Goal: Navigation & Orientation: Find specific page/section

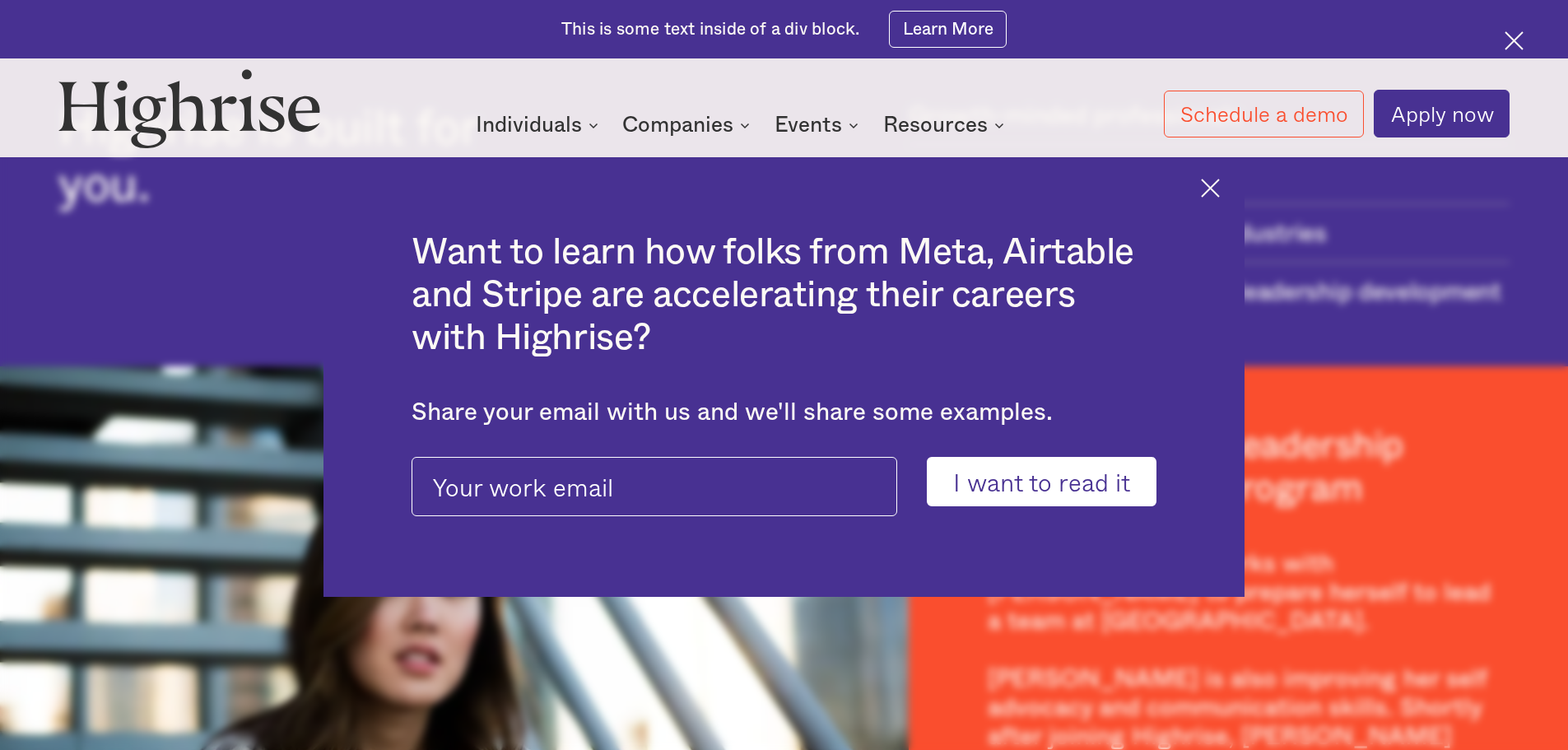
scroll to position [2470, 0]
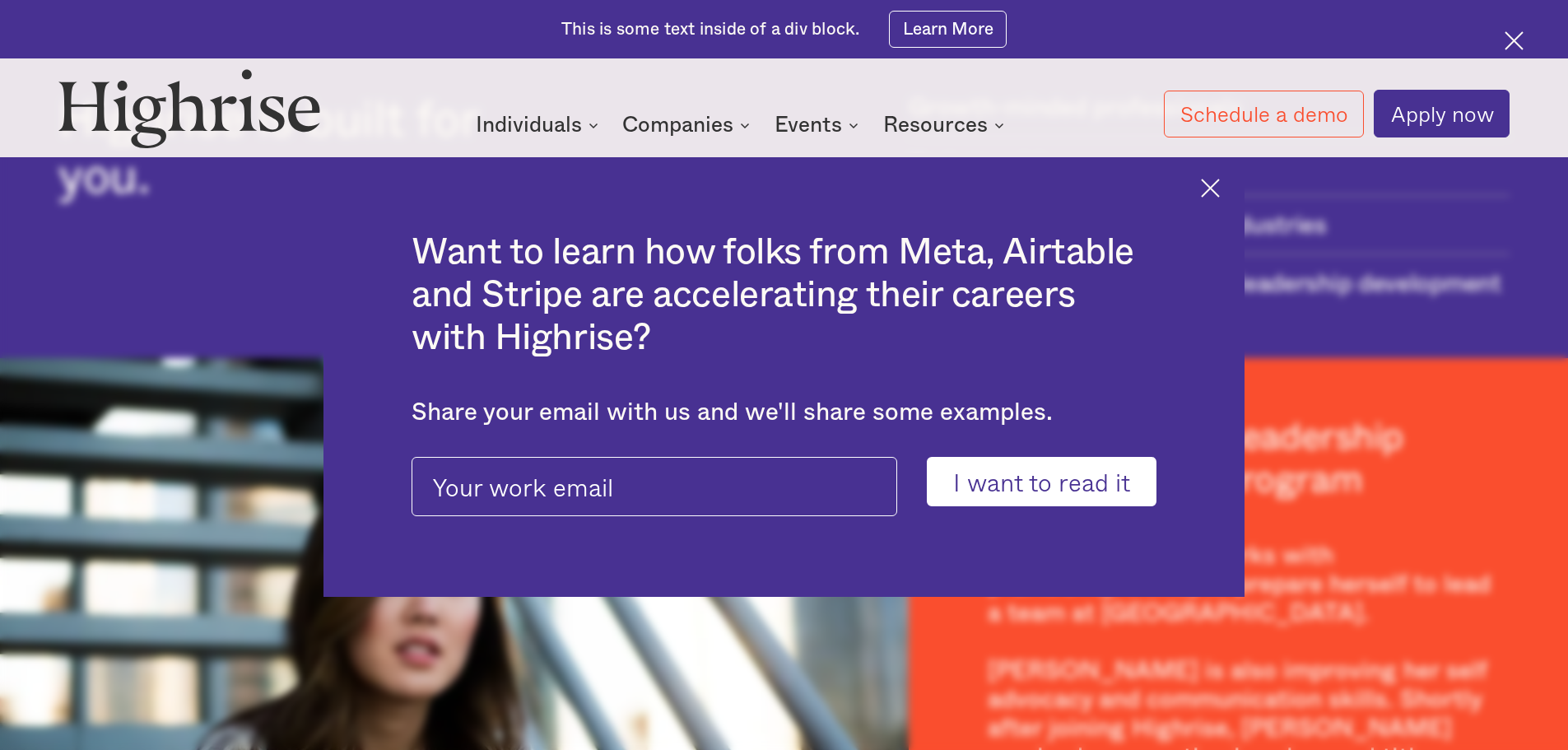
click at [1219, 188] on img at bounding box center [1210, 188] width 19 height 19
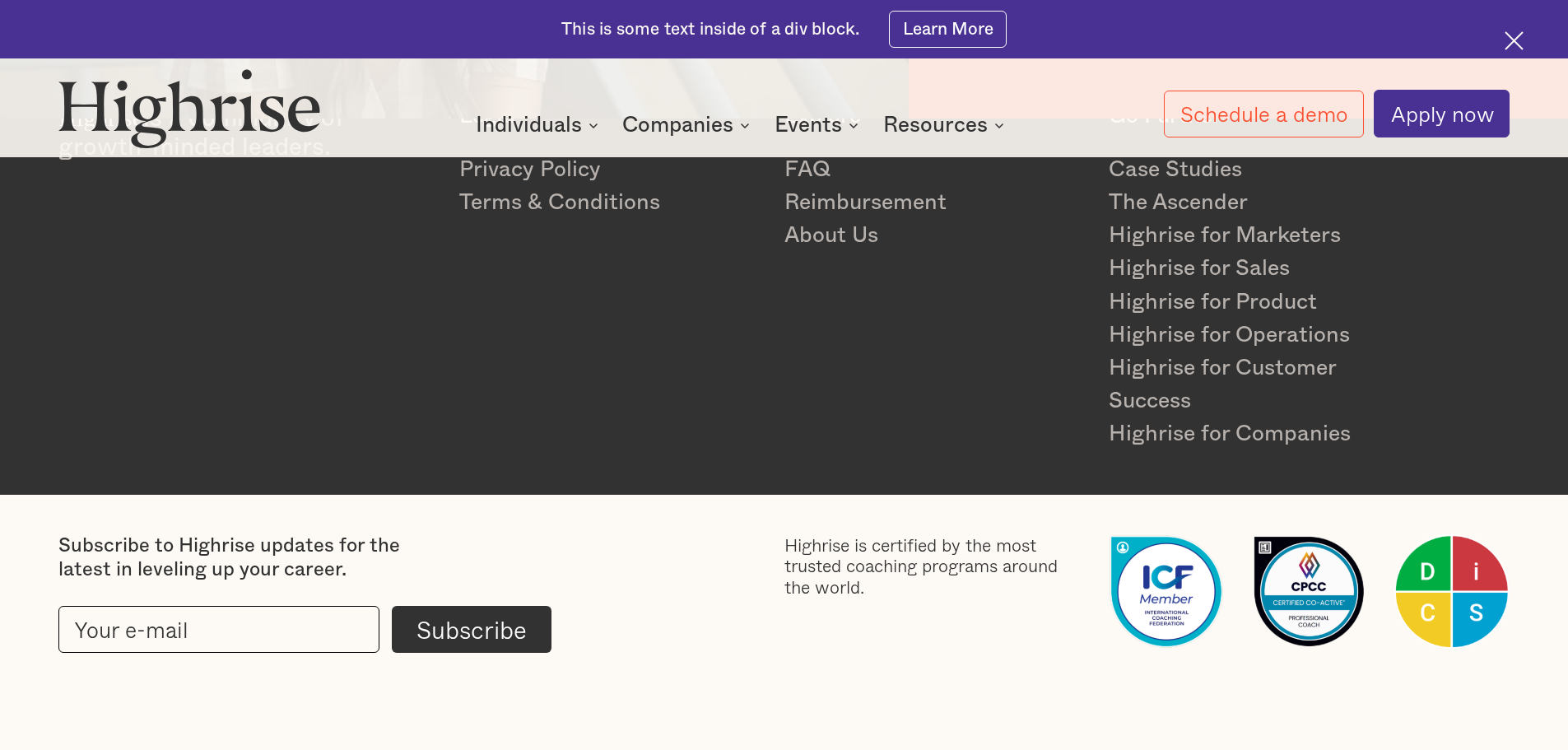
scroll to position [3297, 0]
click at [825, 241] on link "About Us" at bounding box center [934, 235] width 301 height 33
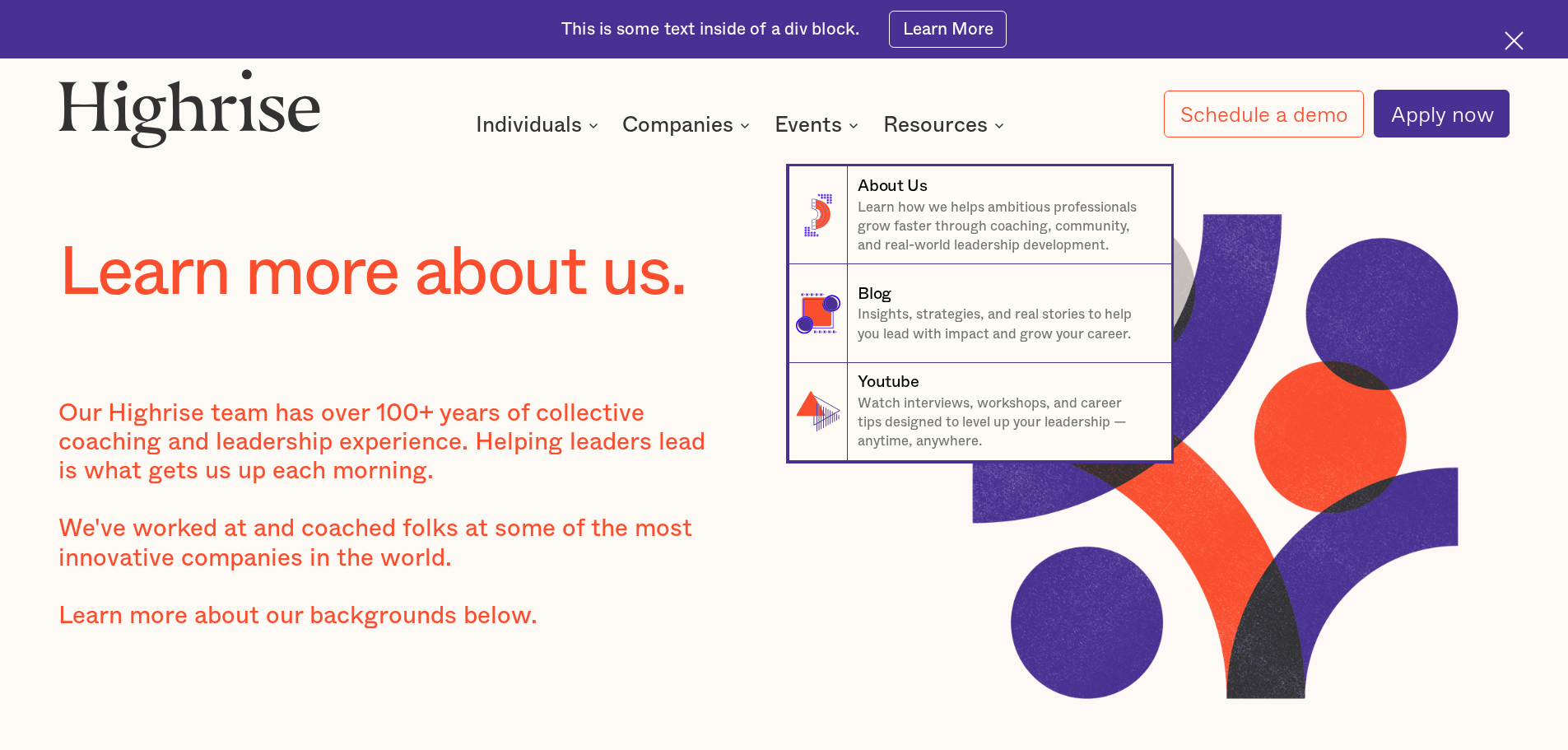
click at [999, 126] on icon at bounding box center [999, 125] width 8 height 4
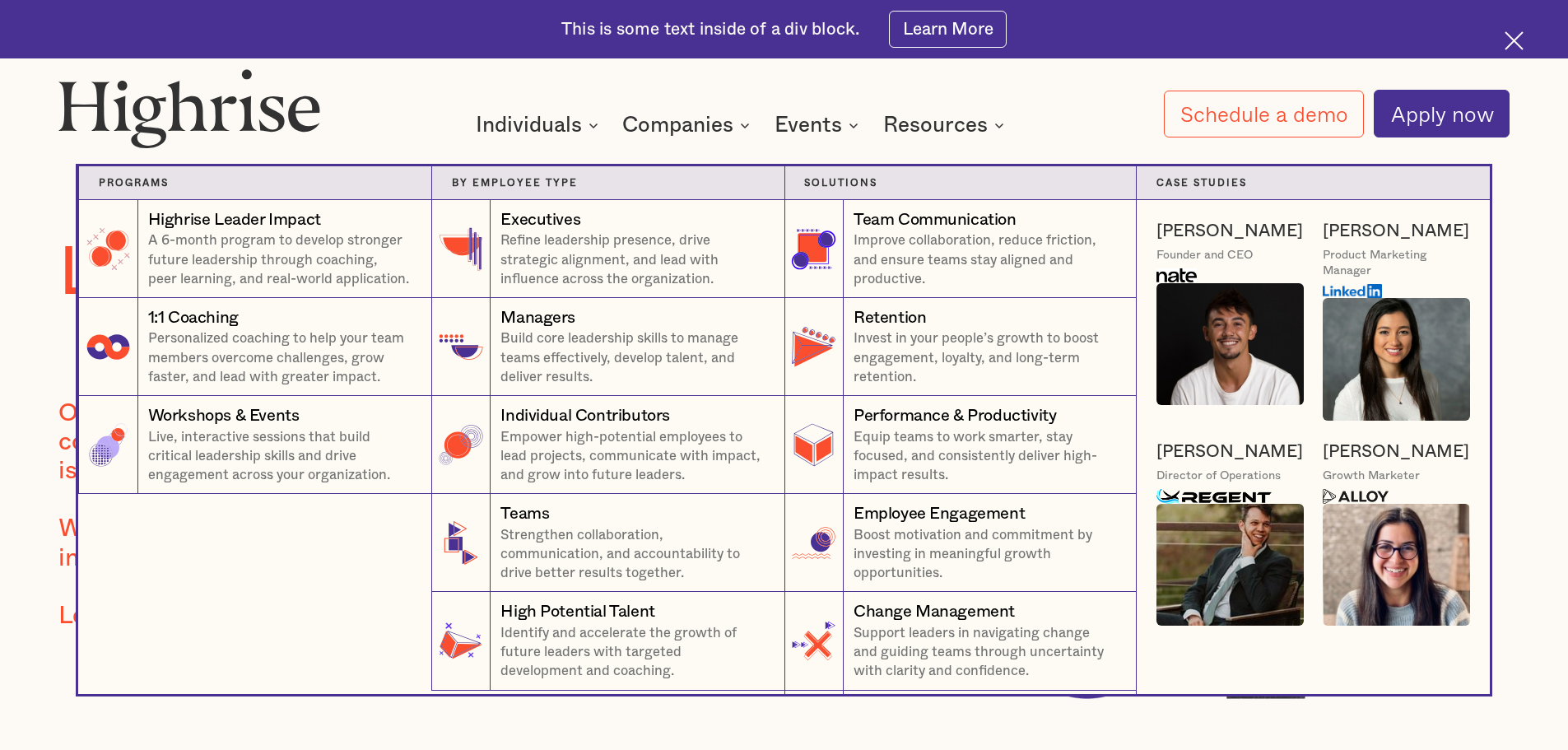
click at [753, 123] on icon at bounding box center [744, 125] width 20 height 20
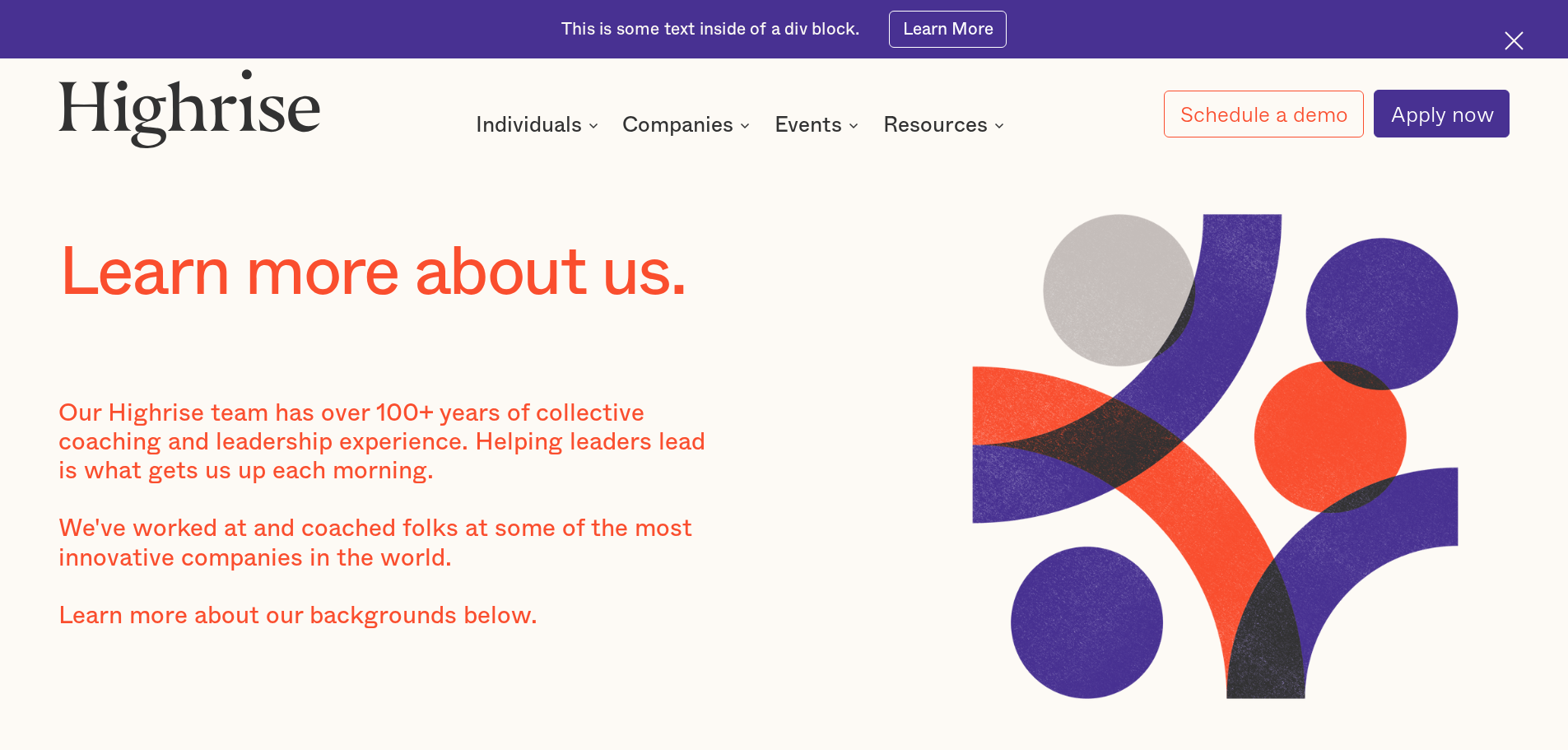
click at [746, 122] on icon at bounding box center [744, 125] width 20 height 20
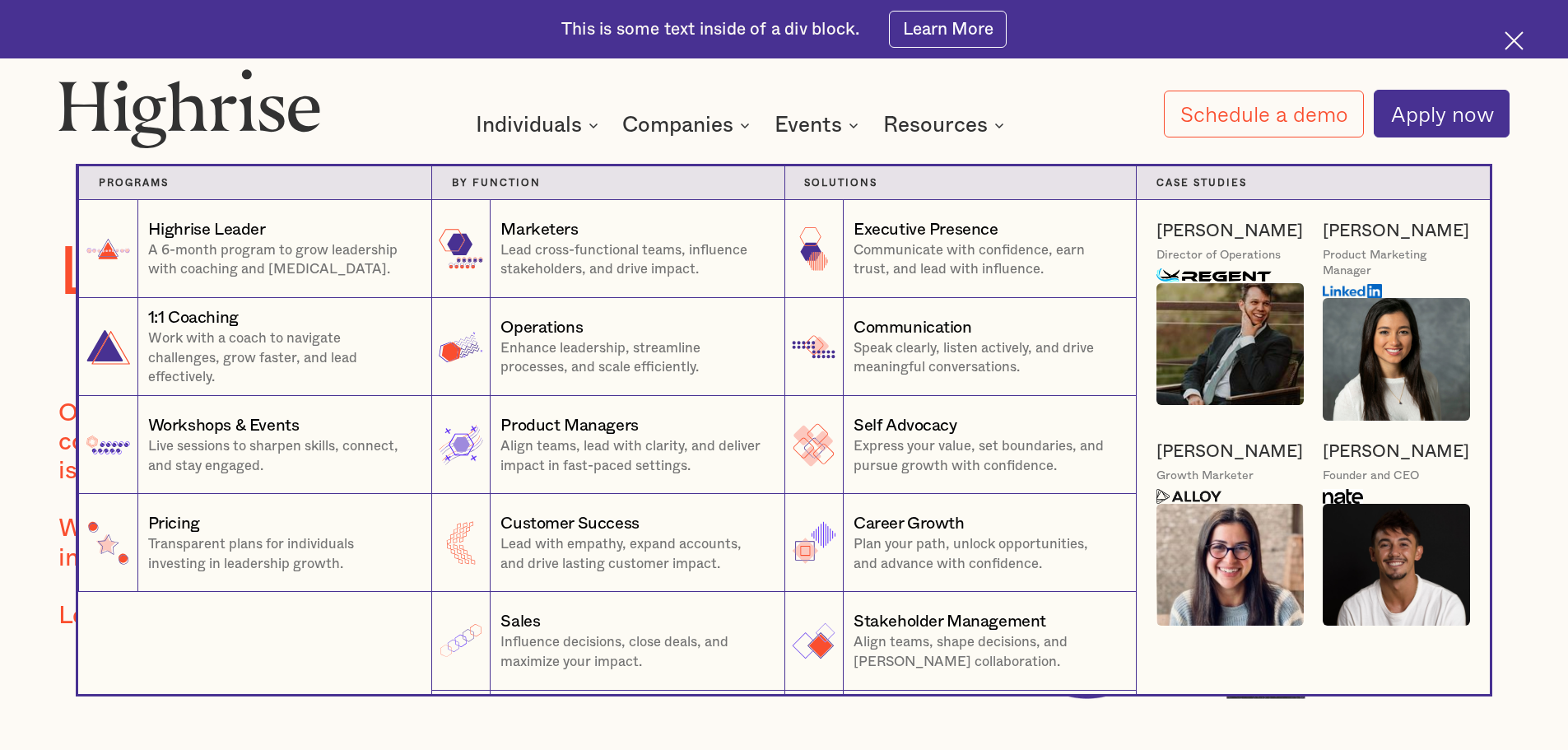
click at [597, 127] on icon at bounding box center [593, 125] width 20 height 20
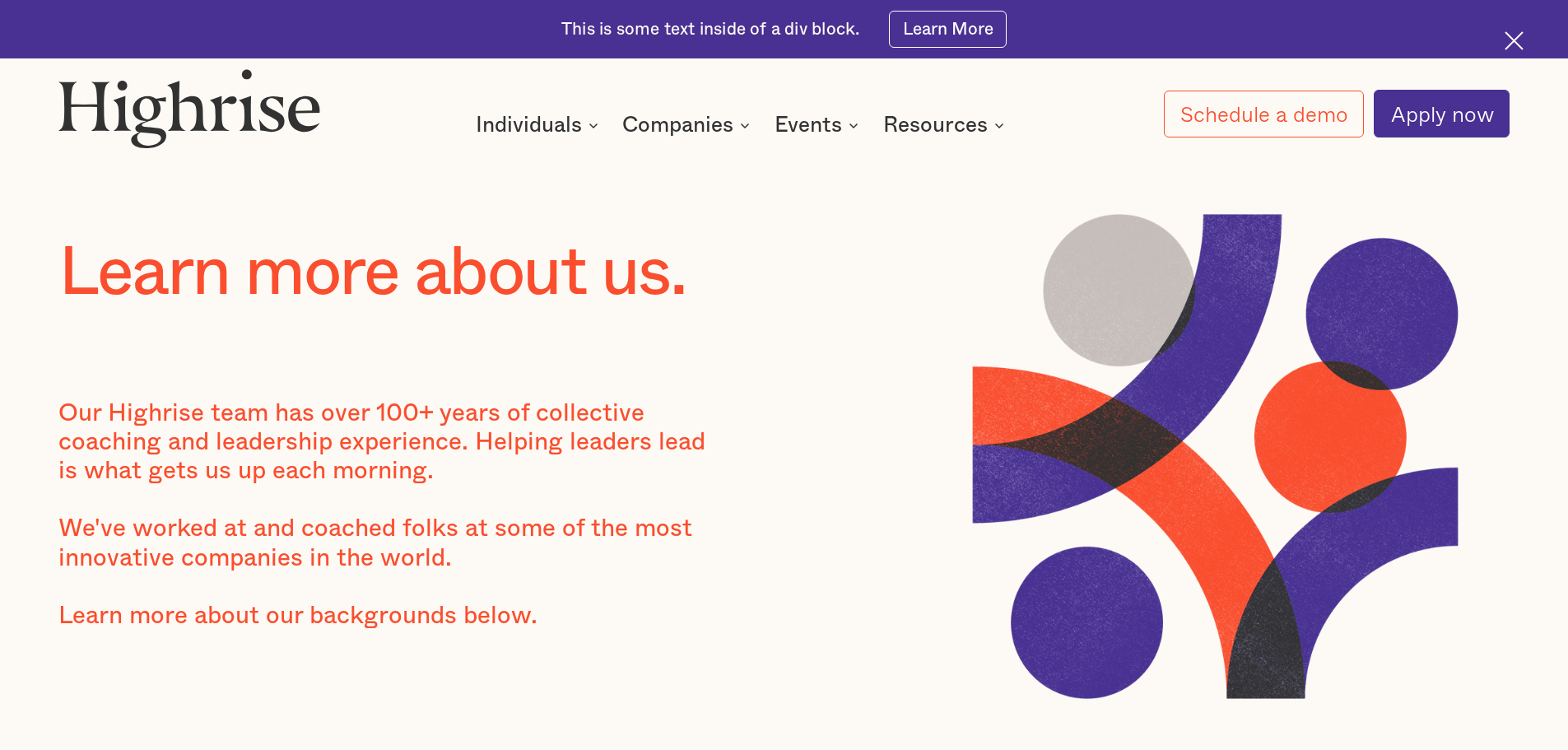
click at [1513, 53] on div at bounding box center [1518, 43] width 29 height 29
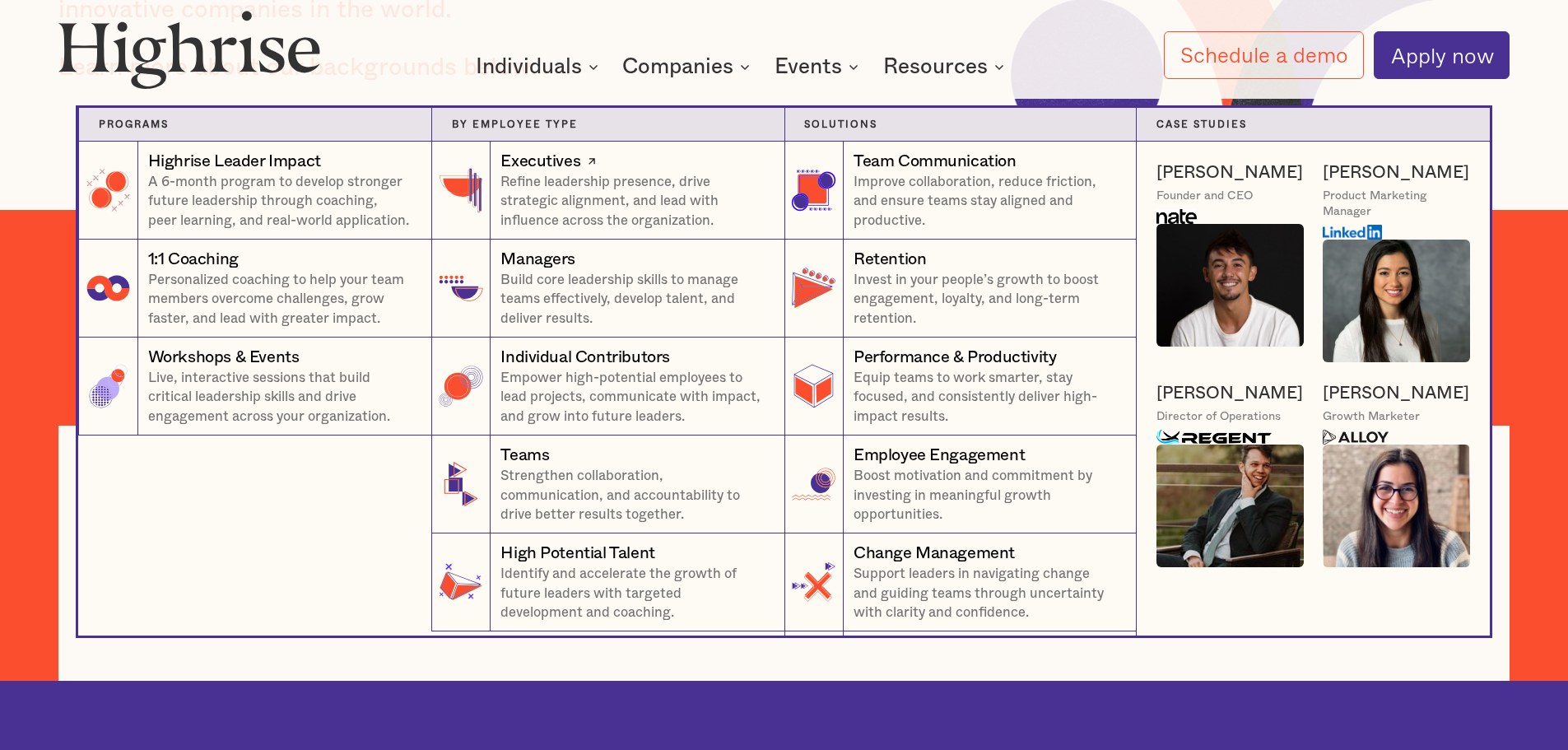
scroll to position [494, 0]
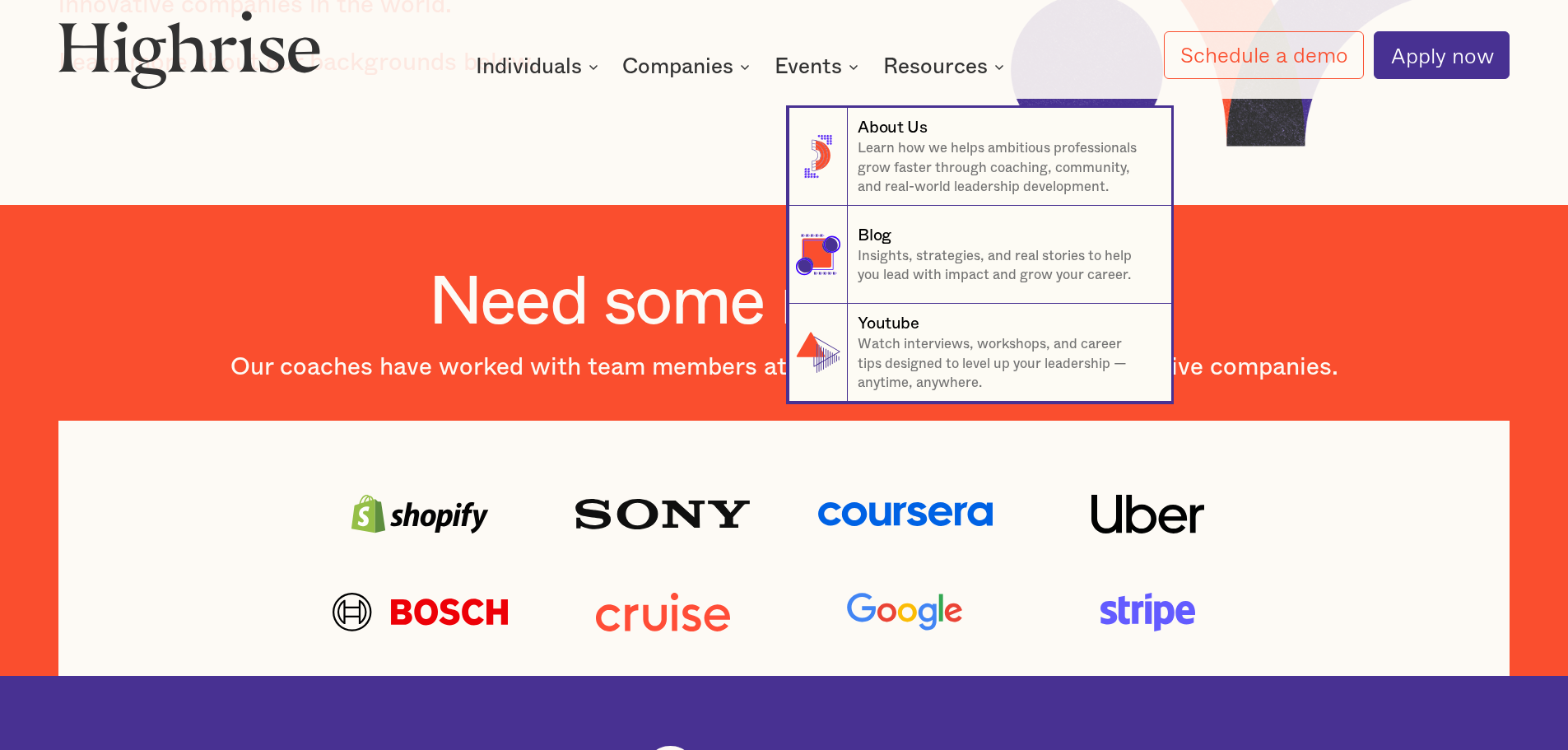
click at [1000, 68] on icon at bounding box center [999, 67] width 8 height 4
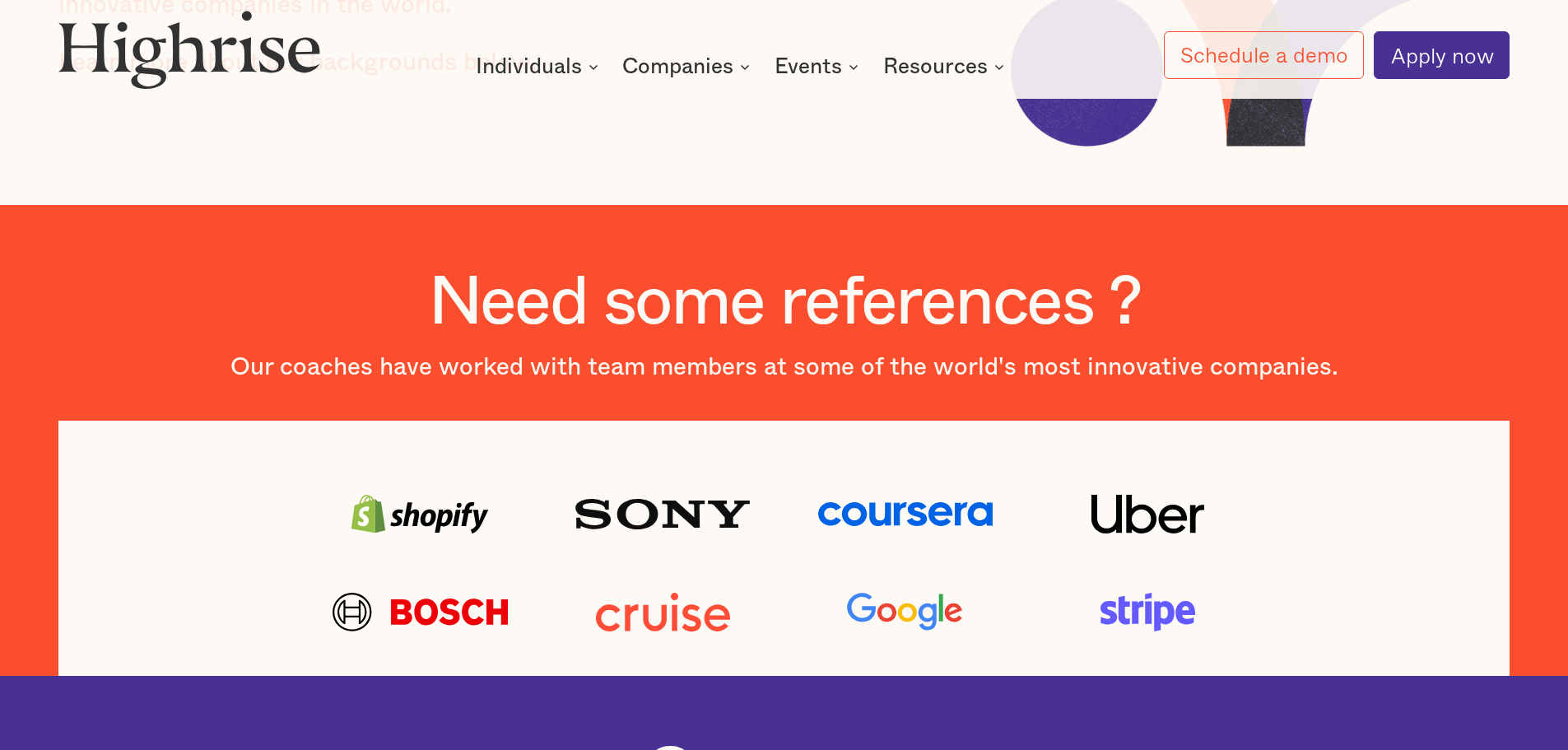
click at [999, 72] on icon at bounding box center [999, 66] width 20 height 20
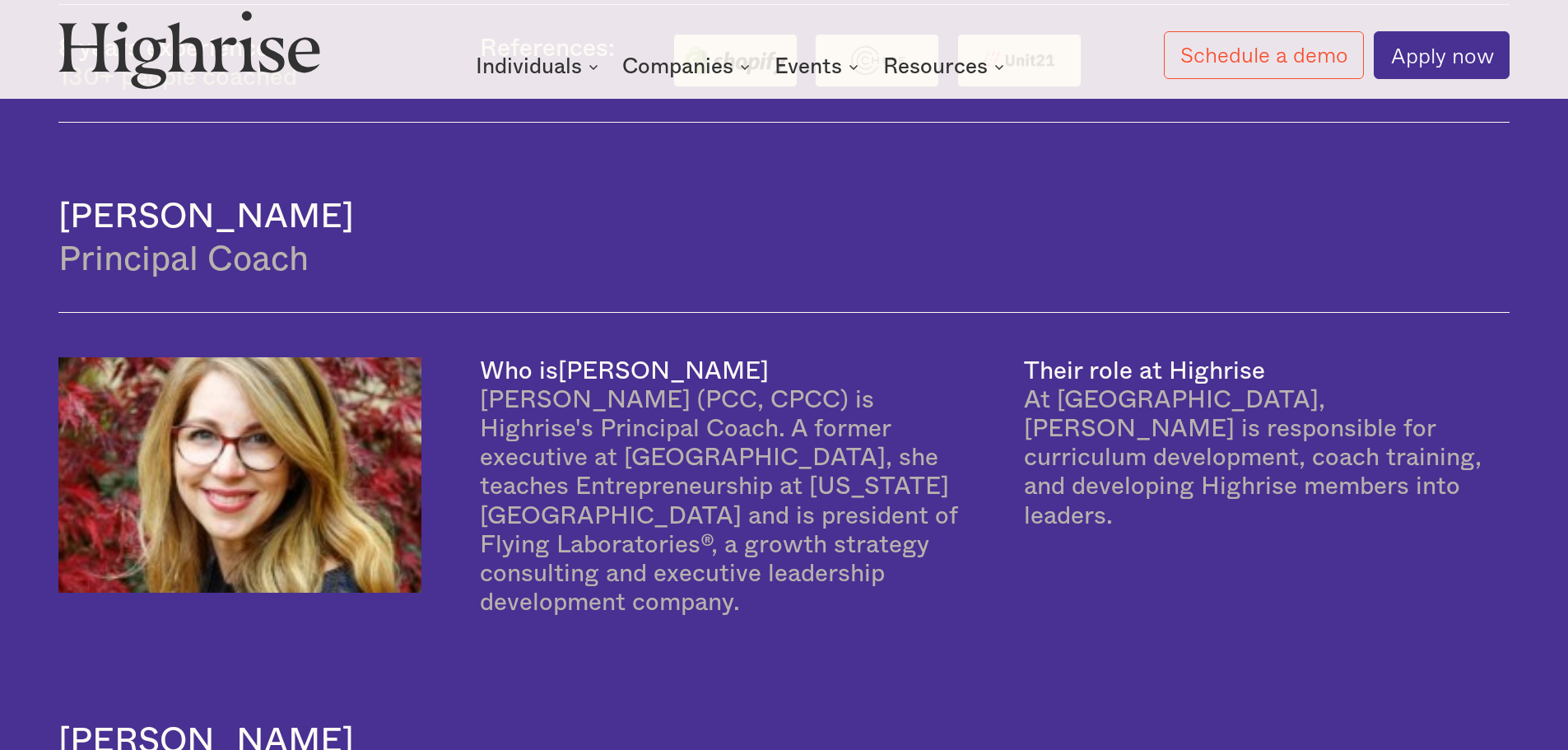
scroll to position [1811, 0]
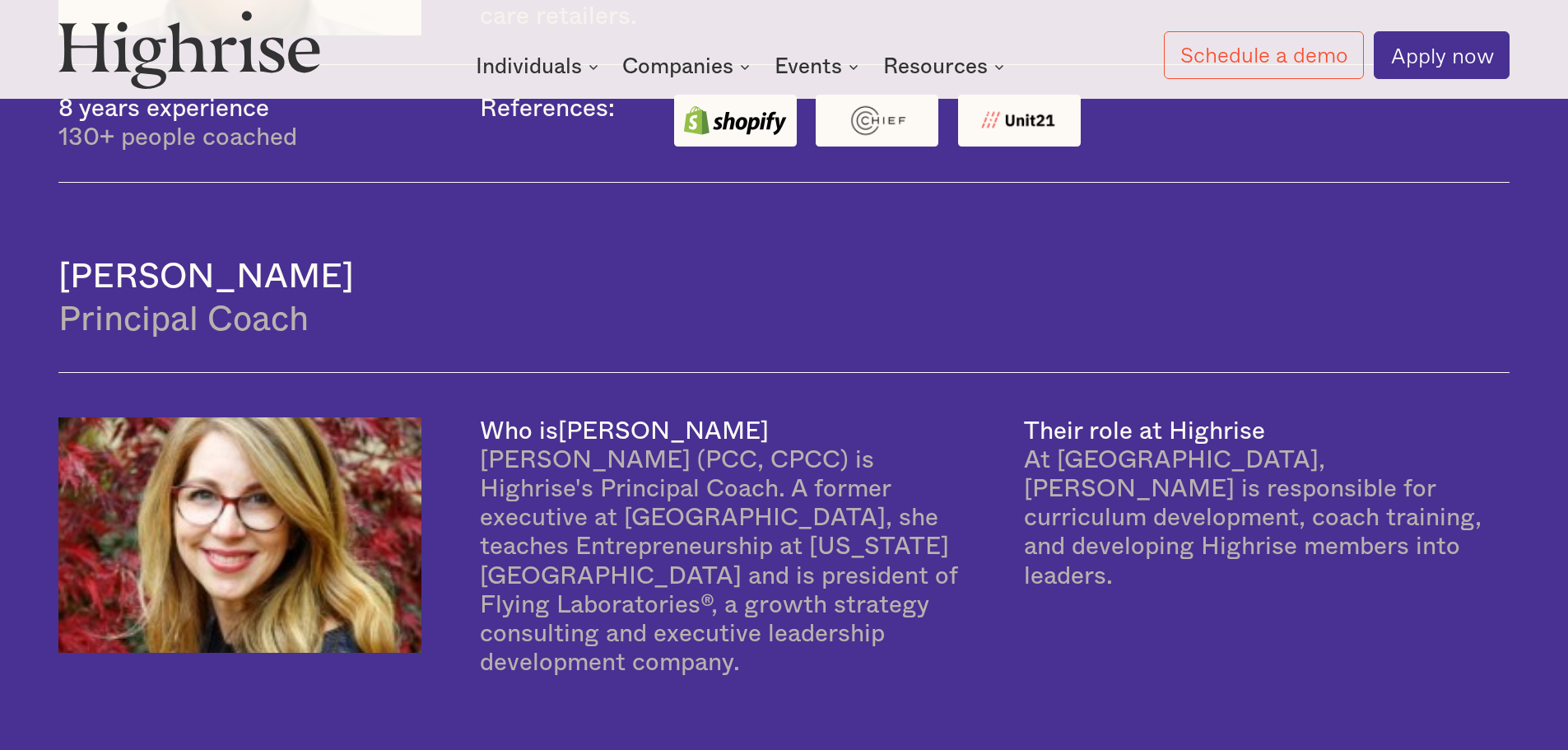
click at [270, 294] on h4 "[PERSON_NAME]" at bounding box center [784, 276] width 1450 height 42
click at [223, 341] on div "Principal Coach" at bounding box center [784, 320] width 1450 height 45
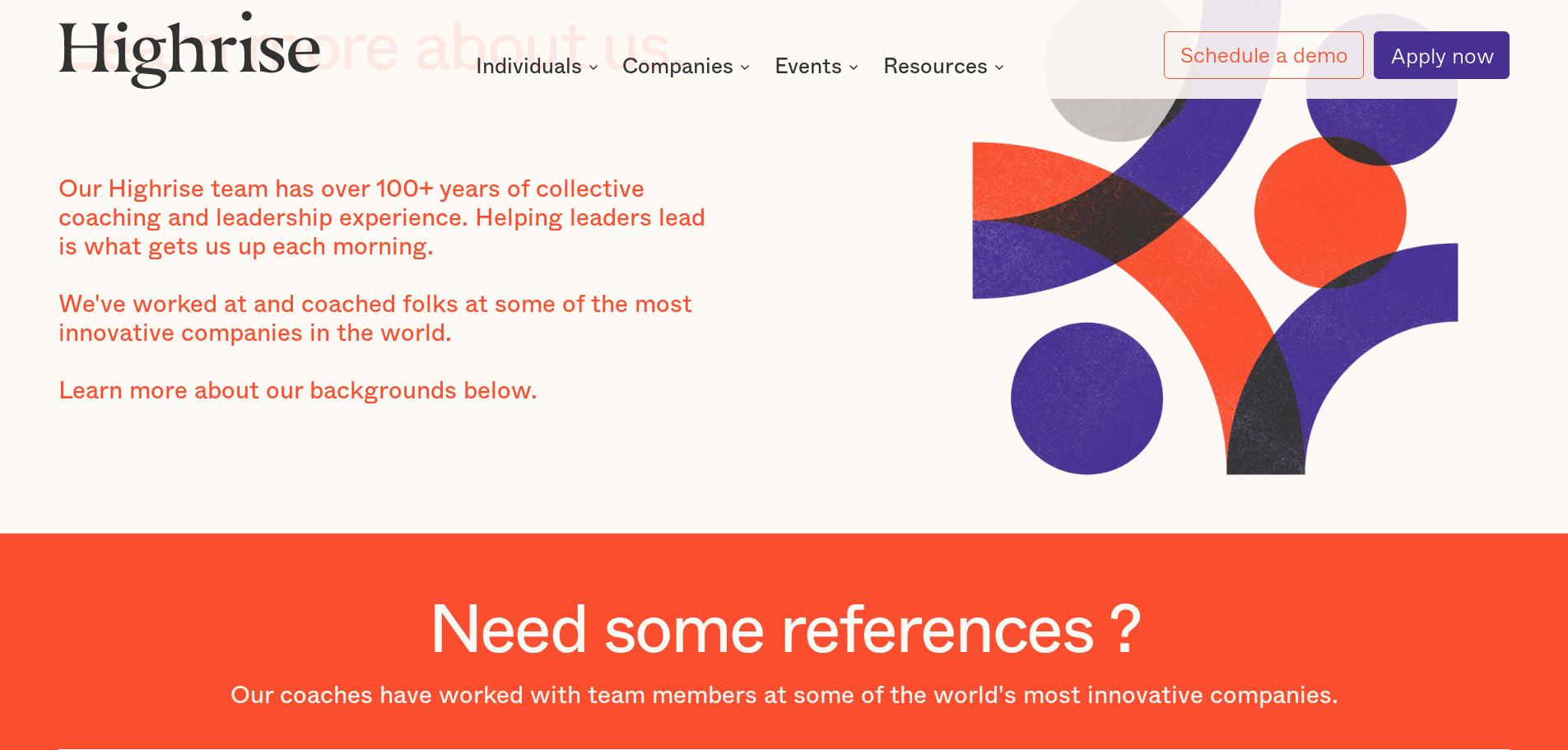
scroll to position [0, 0]
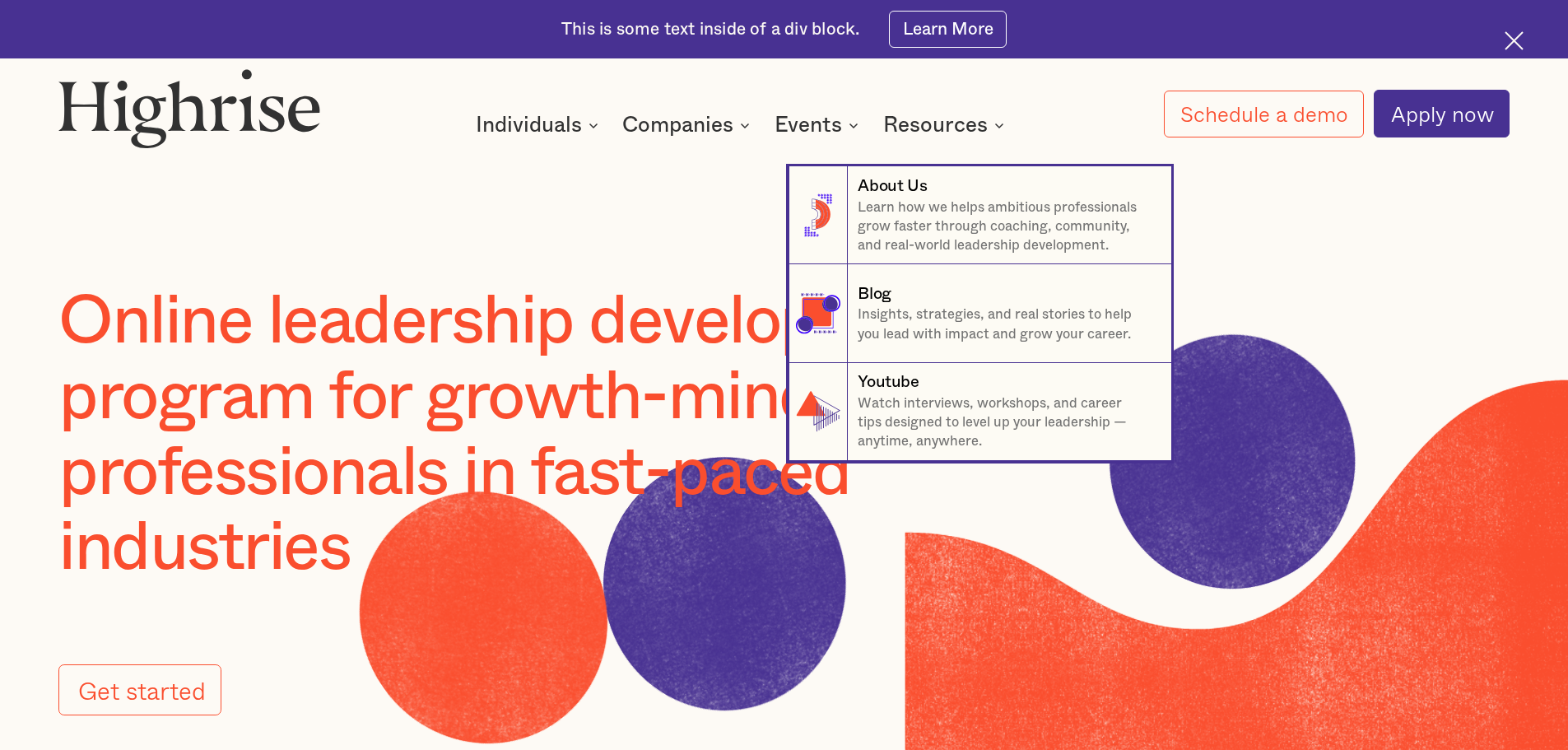
click at [1002, 125] on icon at bounding box center [999, 125] width 20 height 20
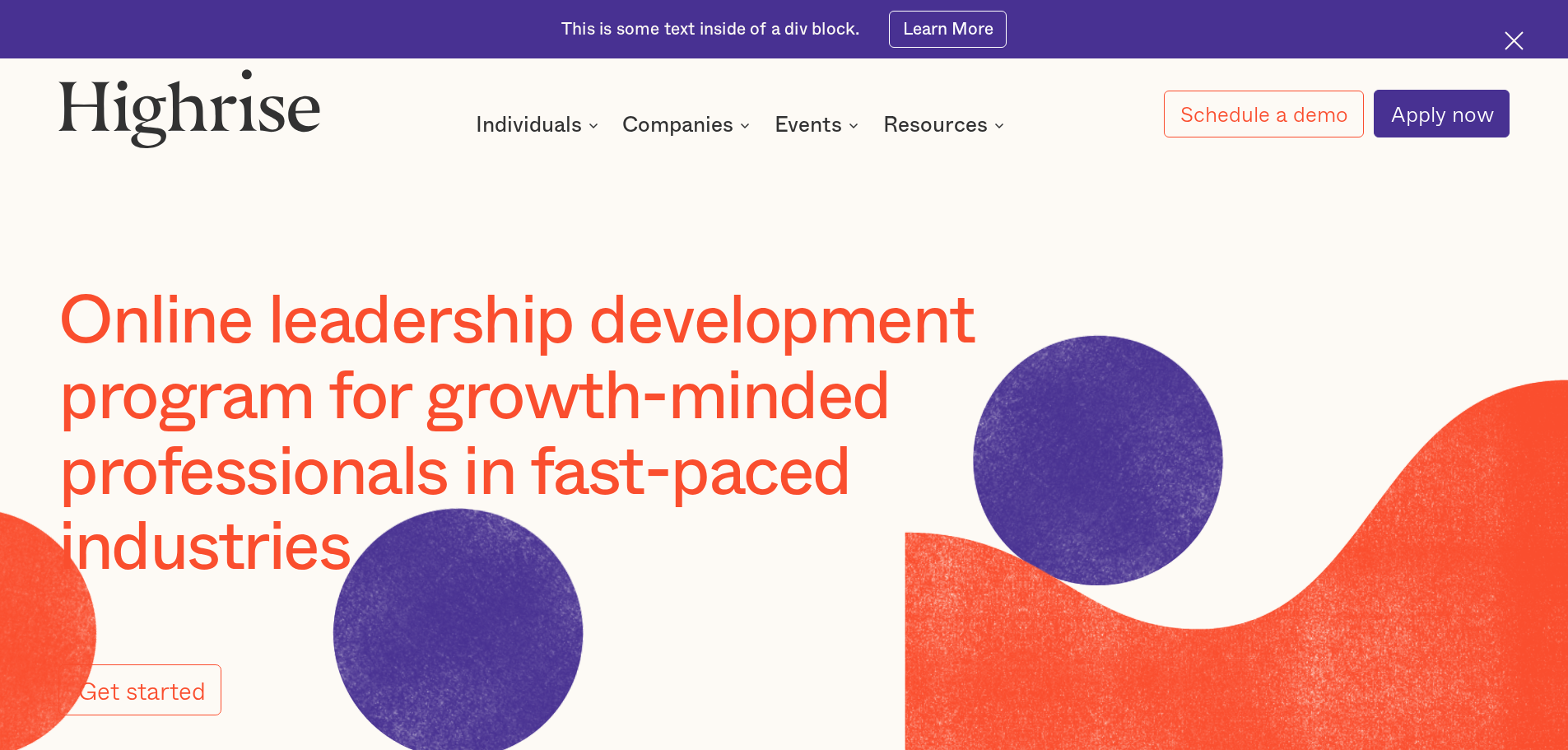
click at [1001, 125] on icon at bounding box center [999, 125] width 20 height 20
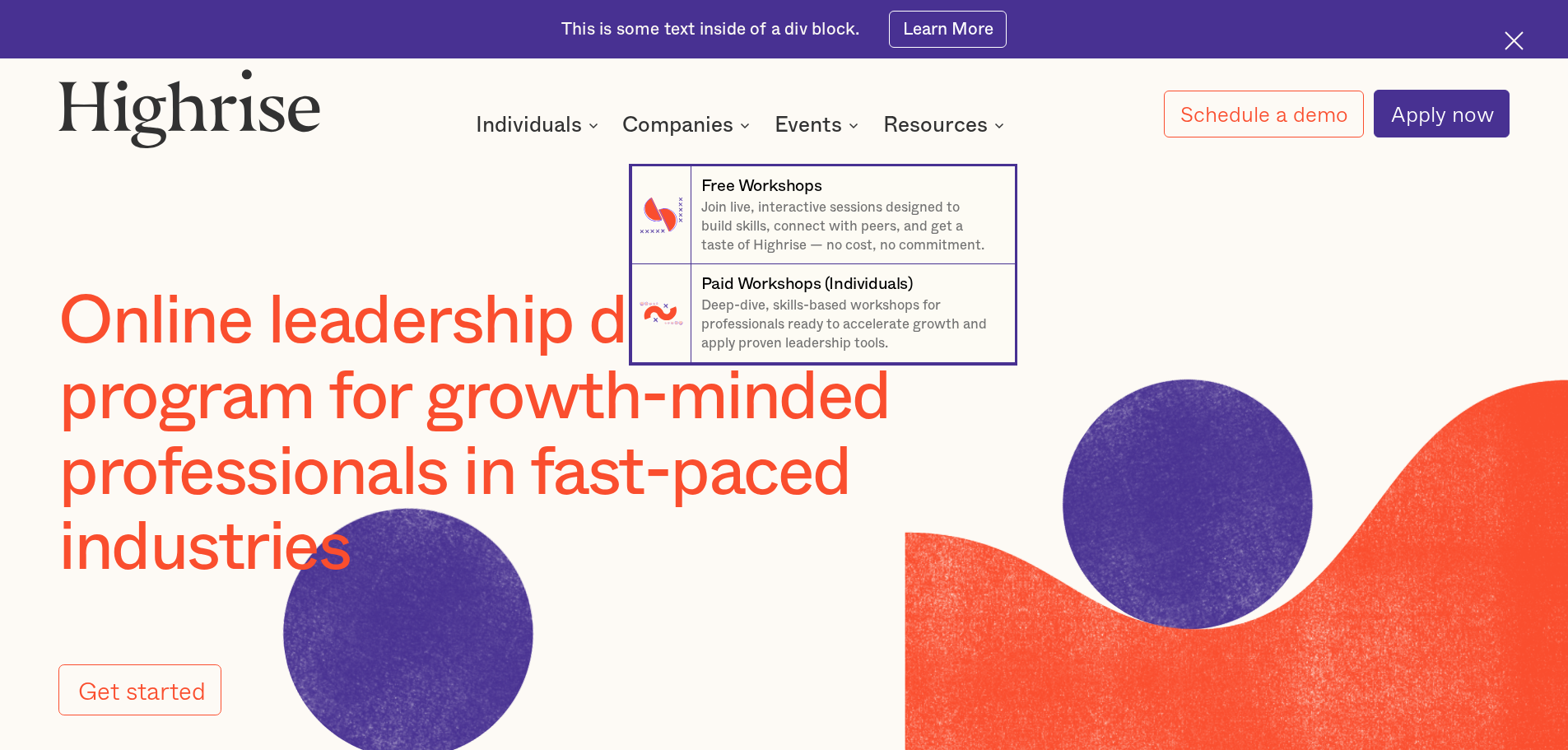
click at [844, 123] on div "Events" at bounding box center [818, 125] width 89 height 20
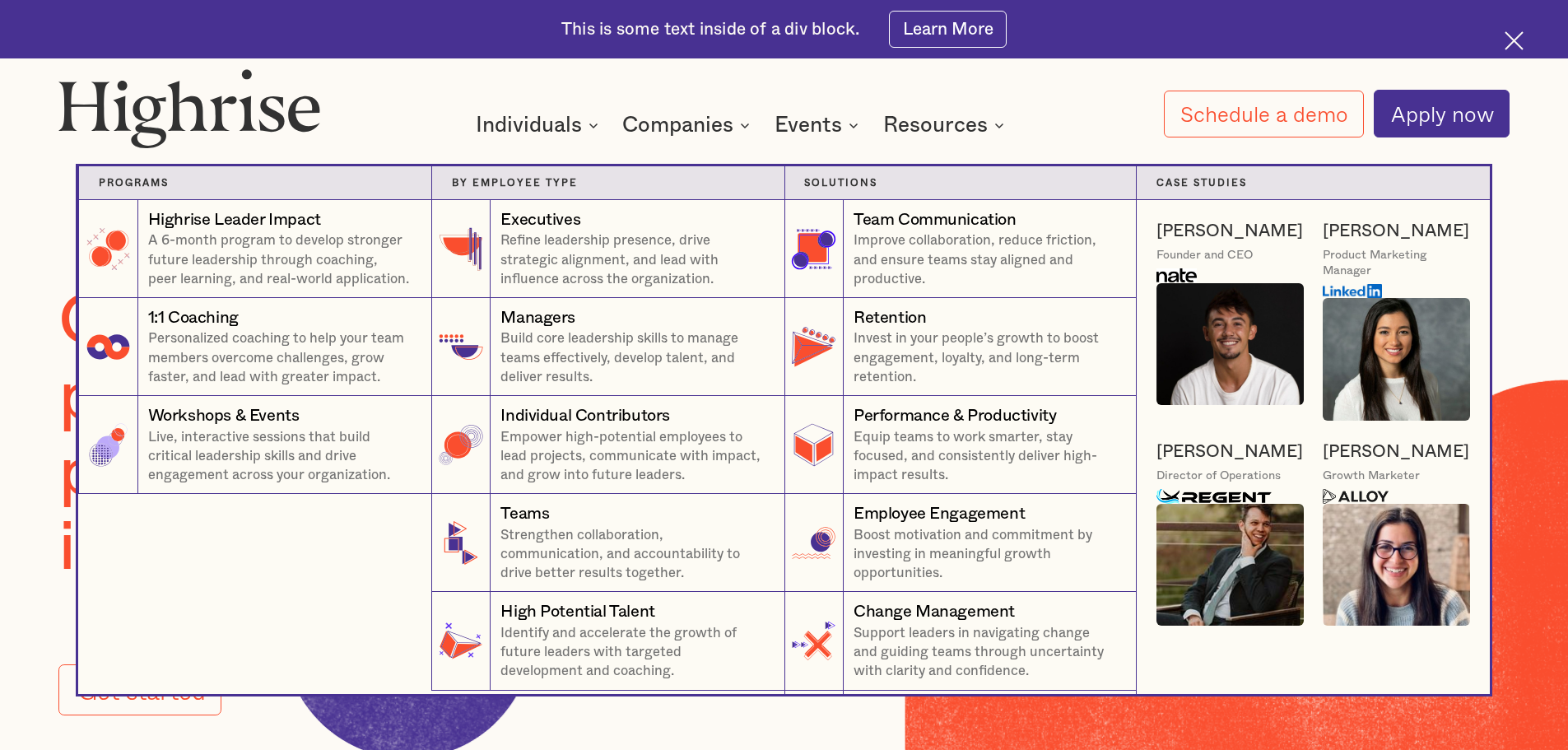
click at [741, 124] on icon at bounding box center [744, 125] width 20 height 20
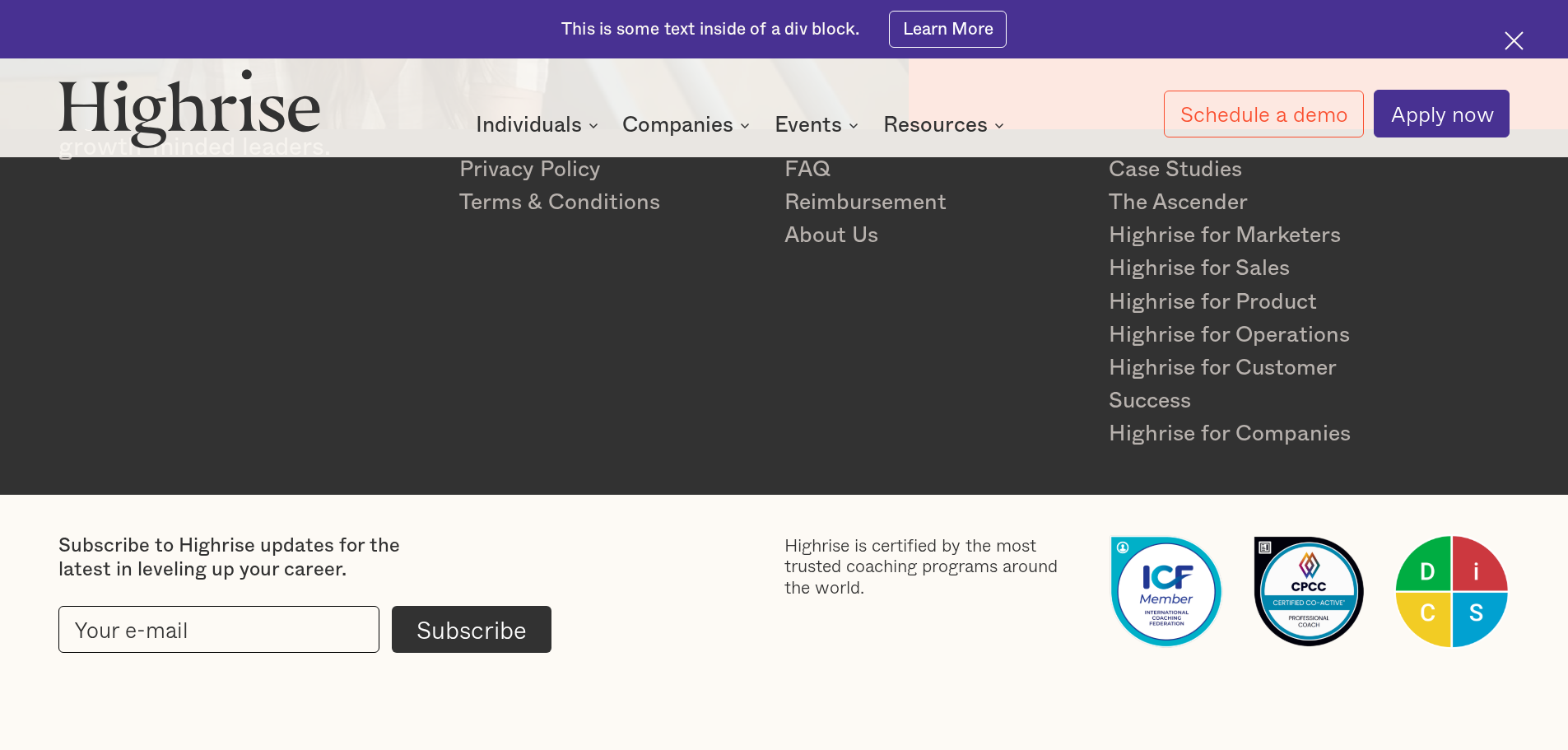
scroll to position [3293, 0]
drag, startPoint x: 663, startPoint y: 249, endPoint x: 666, endPoint y: 323, distance: 74.1
click at [666, 323] on div "Highrise is a community of growth-minded leaders. Legal Privacy Policy Terms & …" at bounding box center [784, 276] width 1450 height 347
click at [832, 231] on link "About Us" at bounding box center [934, 235] width 301 height 33
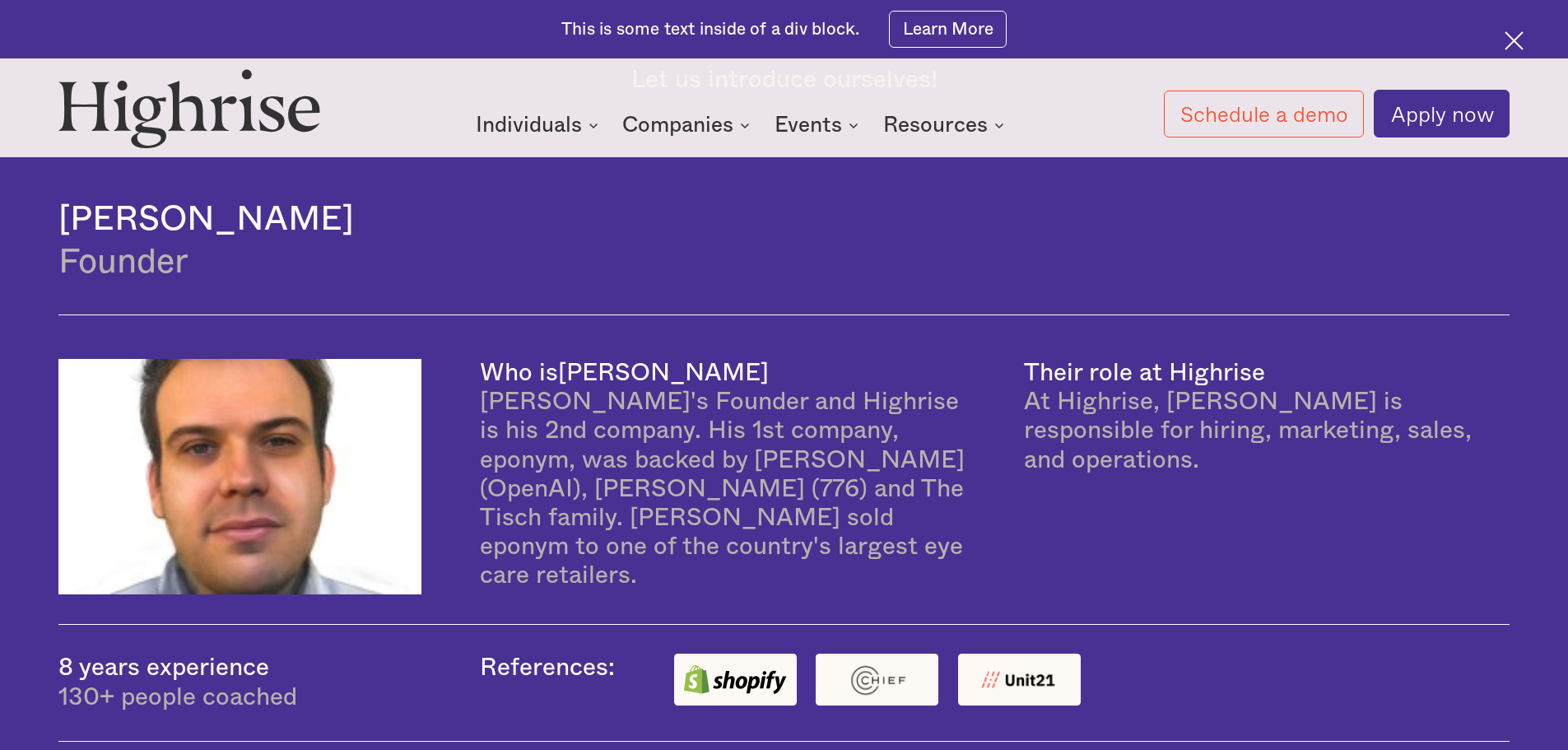
scroll to position [1311, 0]
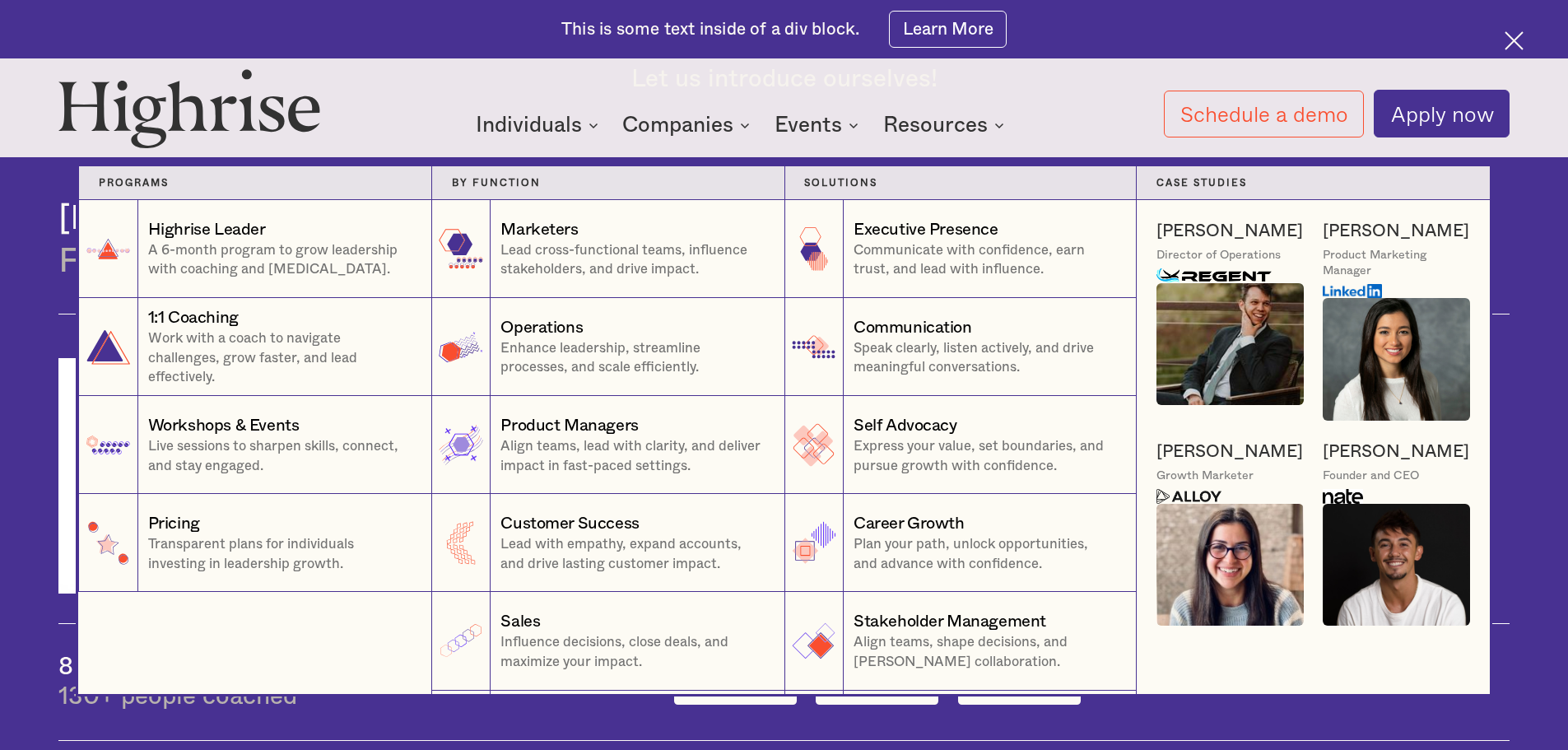
click at [585, 128] on nav "Programs 1 Highrise Leader A 6-month program to grow leadership with coaching a…" at bounding box center [784, 410] width 987 height 566
click at [751, 133] on nav "Programs 1 Highrise Leader A 6-month program to grow leadership with coaching a…" at bounding box center [784, 410] width 987 height 566
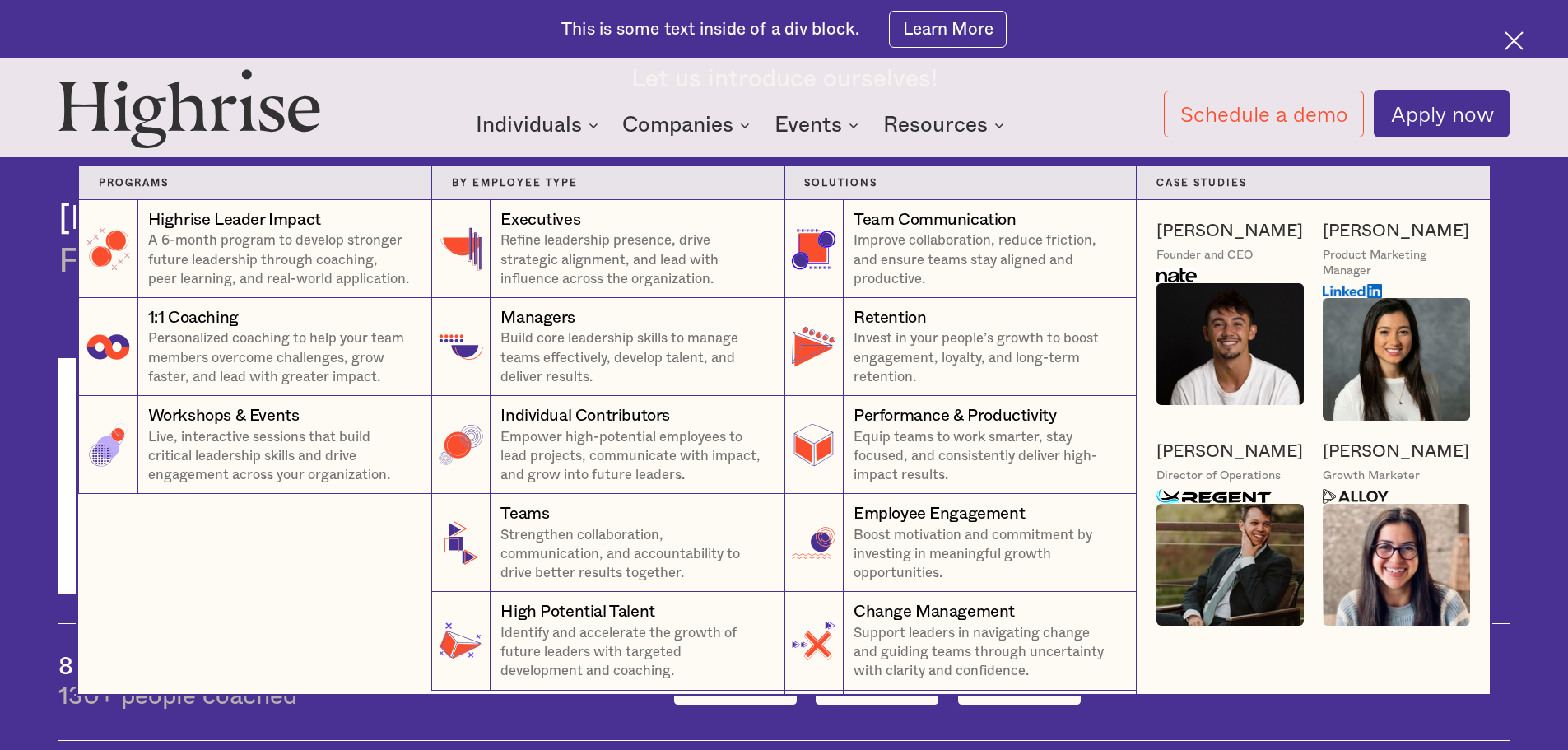
click at [745, 126] on icon at bounding box center [745, 125] width 8 height 4
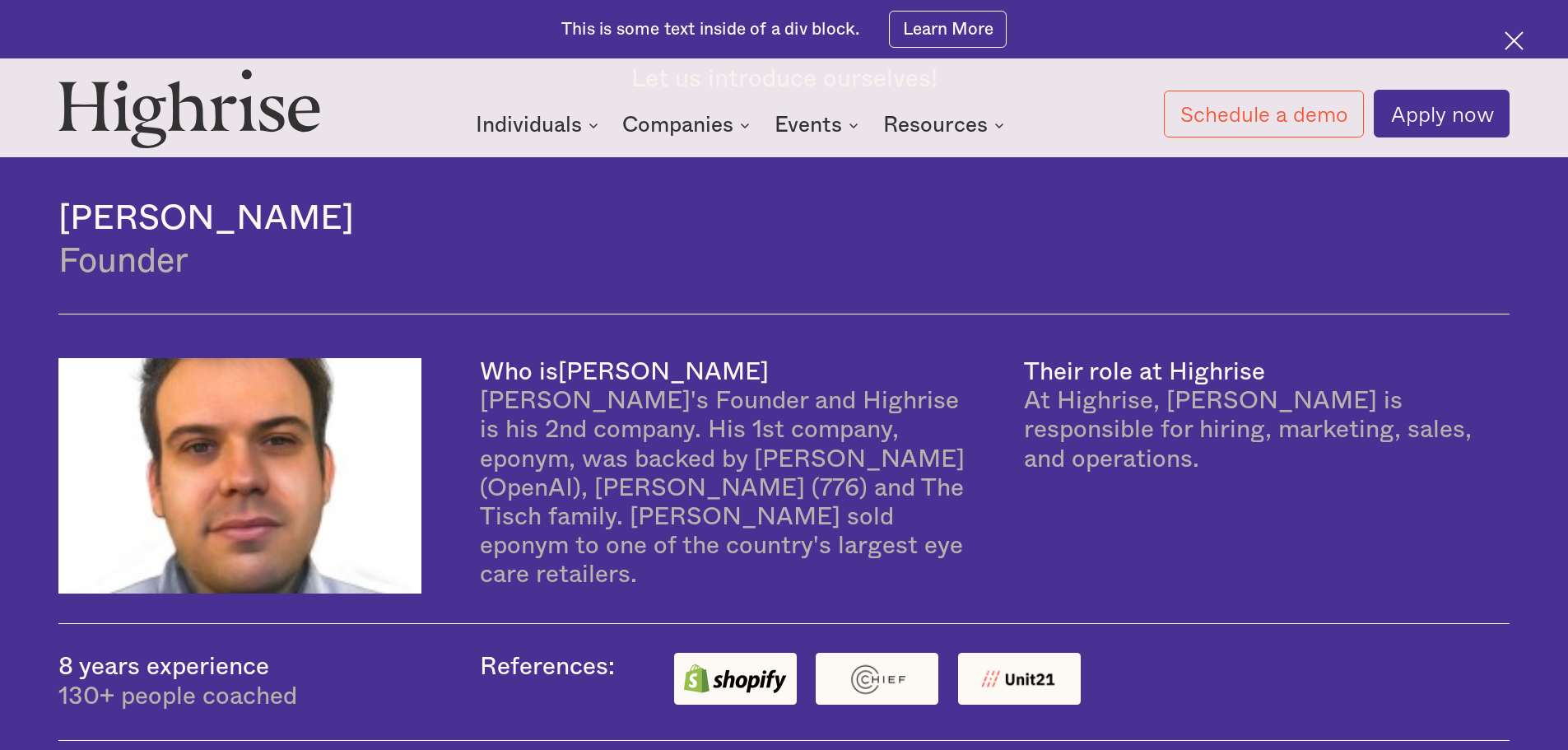
click at [744, 126] on icon at bounding box center [745, 125] width 8 height 4
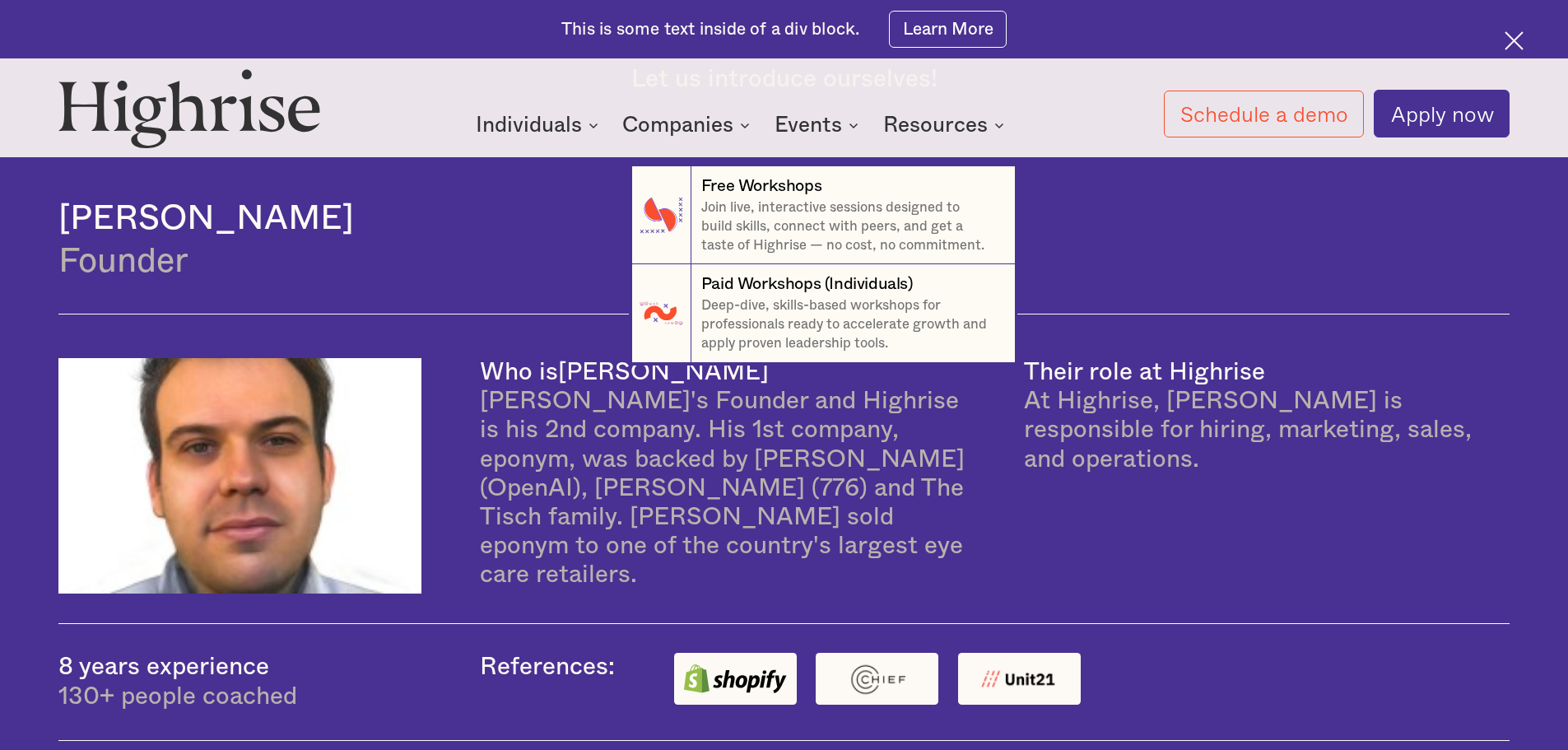
click at [850, 125] on icon at bounding box center [853, 125] width 20 height 20
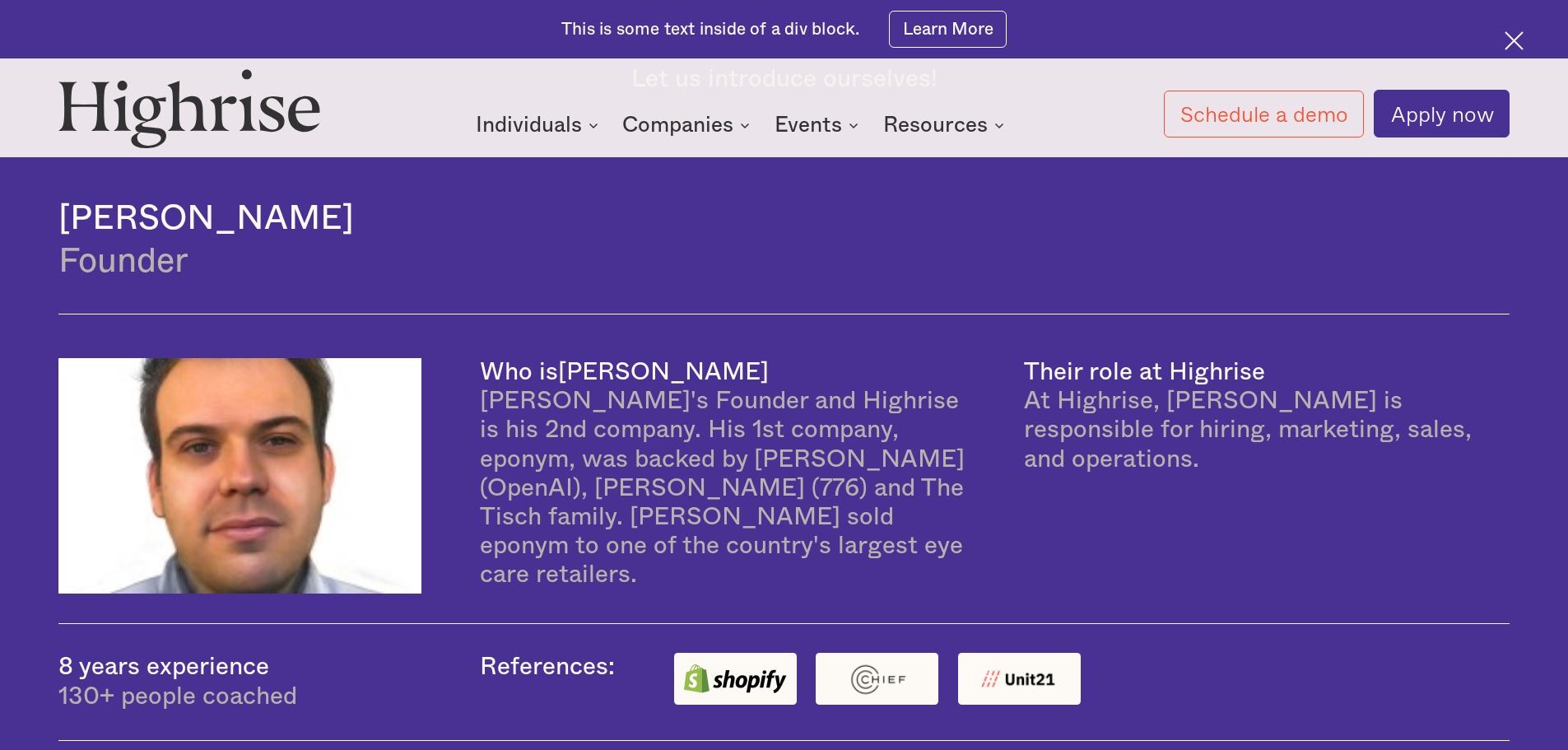
click at [851, 125] on icon at bounding box center [853, 125] width 20 height 20
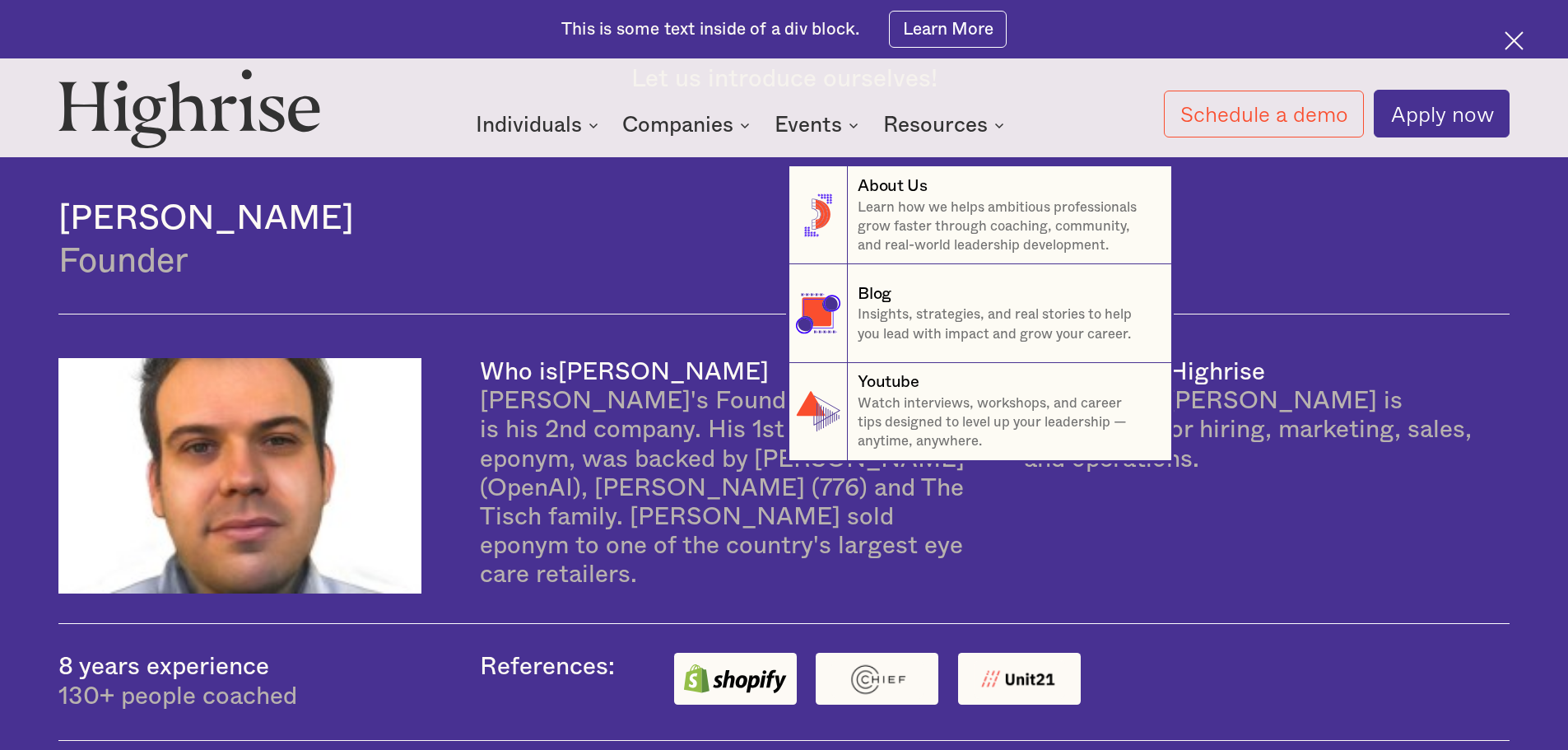
click at [987, 126] on div "Resources" at bounding box center [934, 125] width 105 height 20
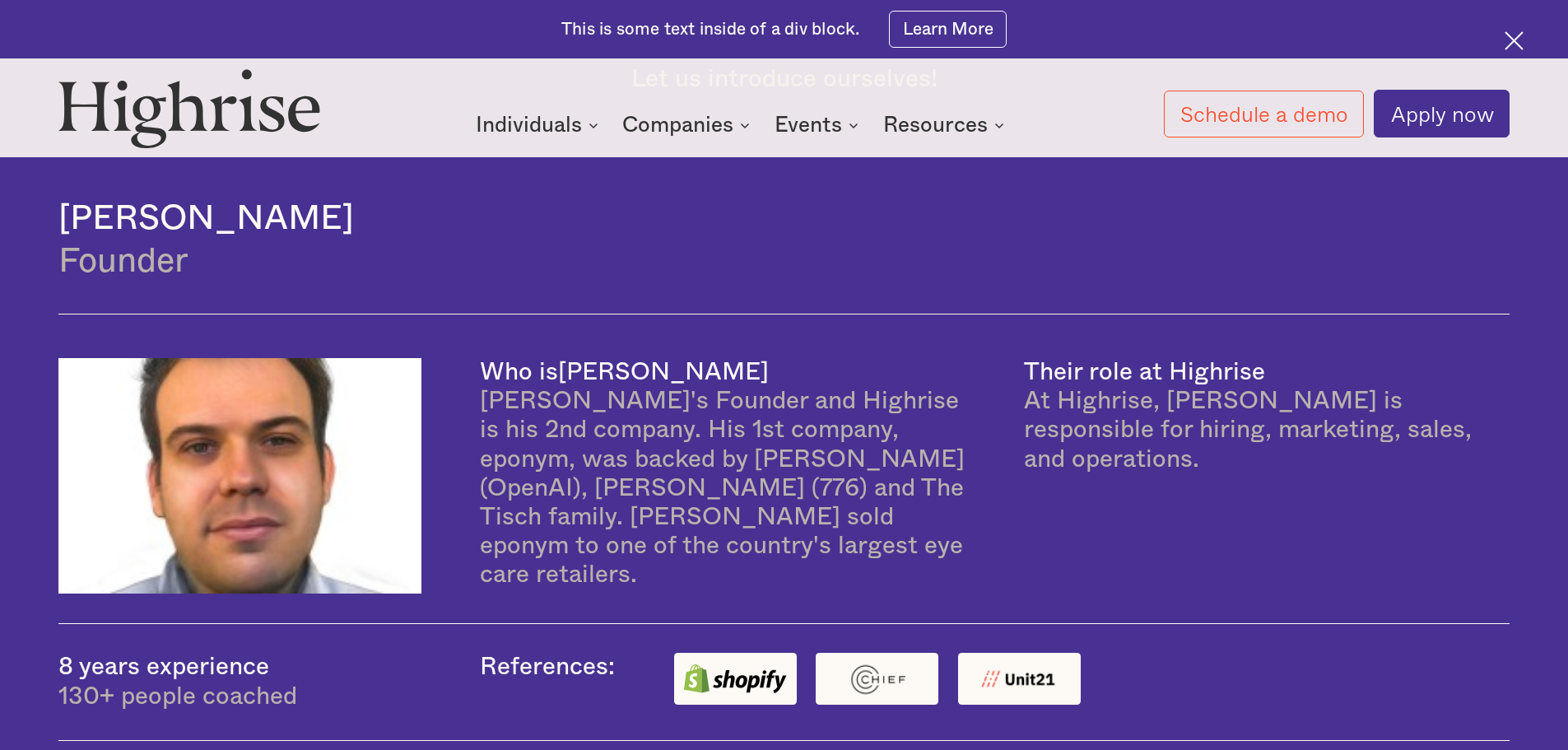
click at [1000, 125] on icon at bounding box center [999, 125] width 20 height 20
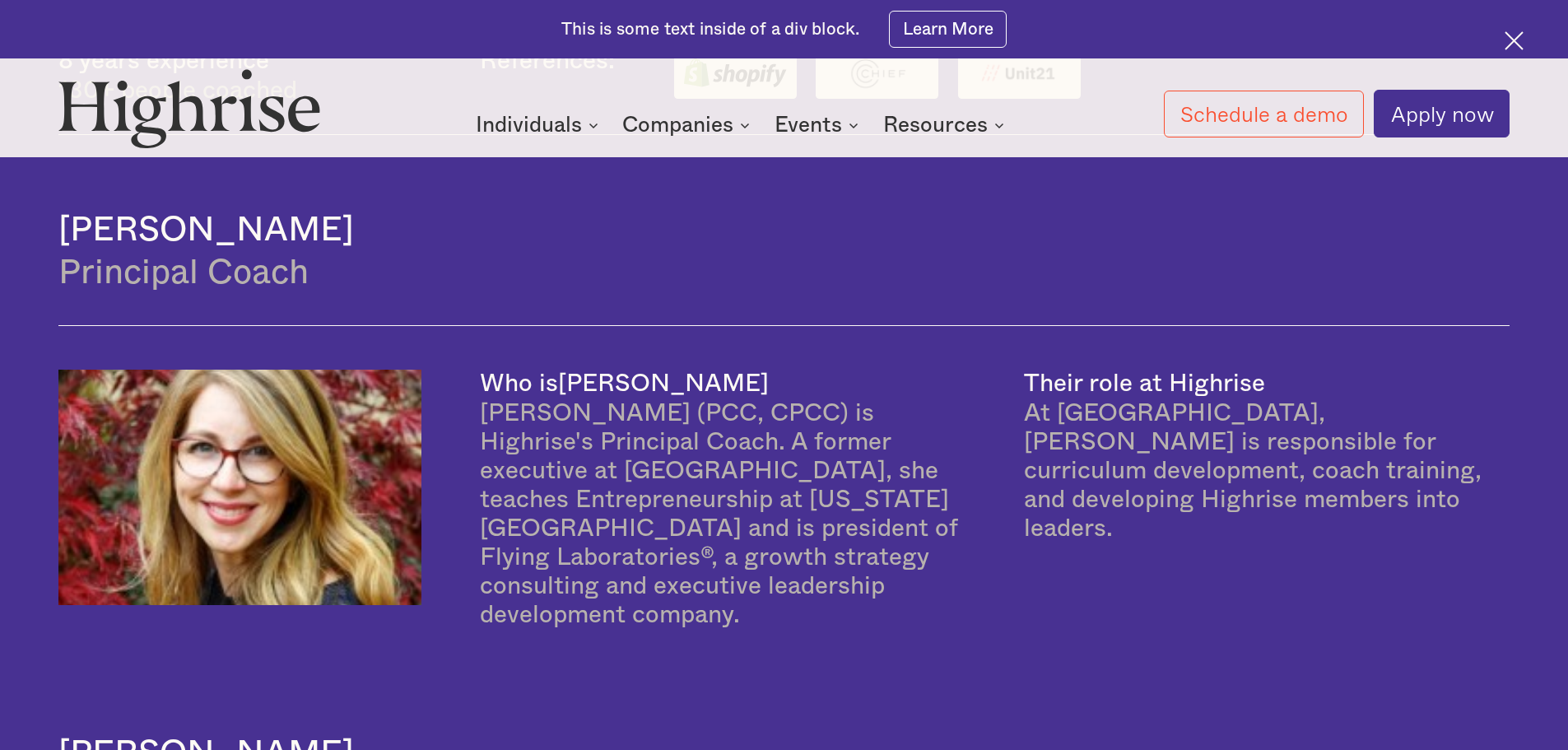
scroll to position [2135, 0]
